Goal: Use online tool/utility: Utilize a website feature to perform a specific function

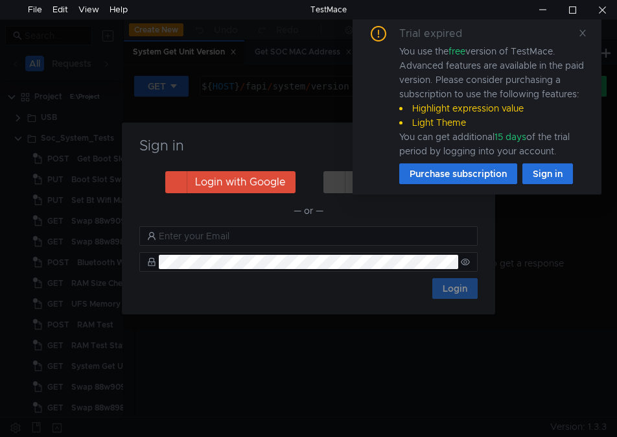
click at [458, 78] on div "You use the free version of TestMace. Advanced features are available in the pa…" at bounding box center [493, 101] width 187 height 114
click at [582, 30] on icon at bounding box center [583, 33] width 9 height 9
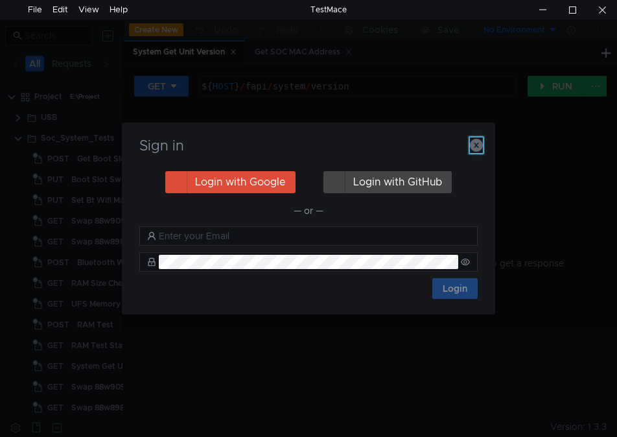
click at [471, 141] on icon "button" at bounding box center [476, 145] width 13 height 13
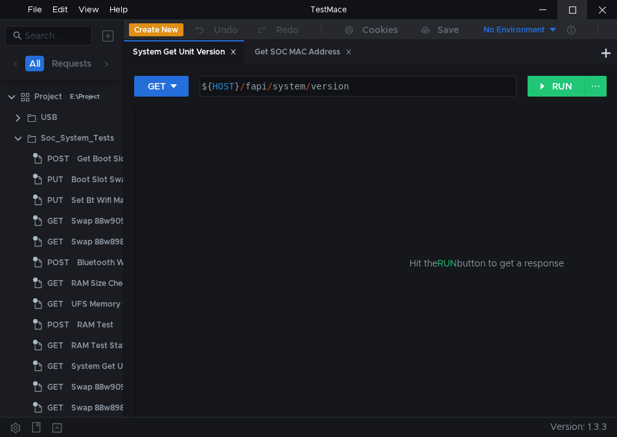
click at [580, 10] on div at bounding box center [573, 9] width 30 height 19
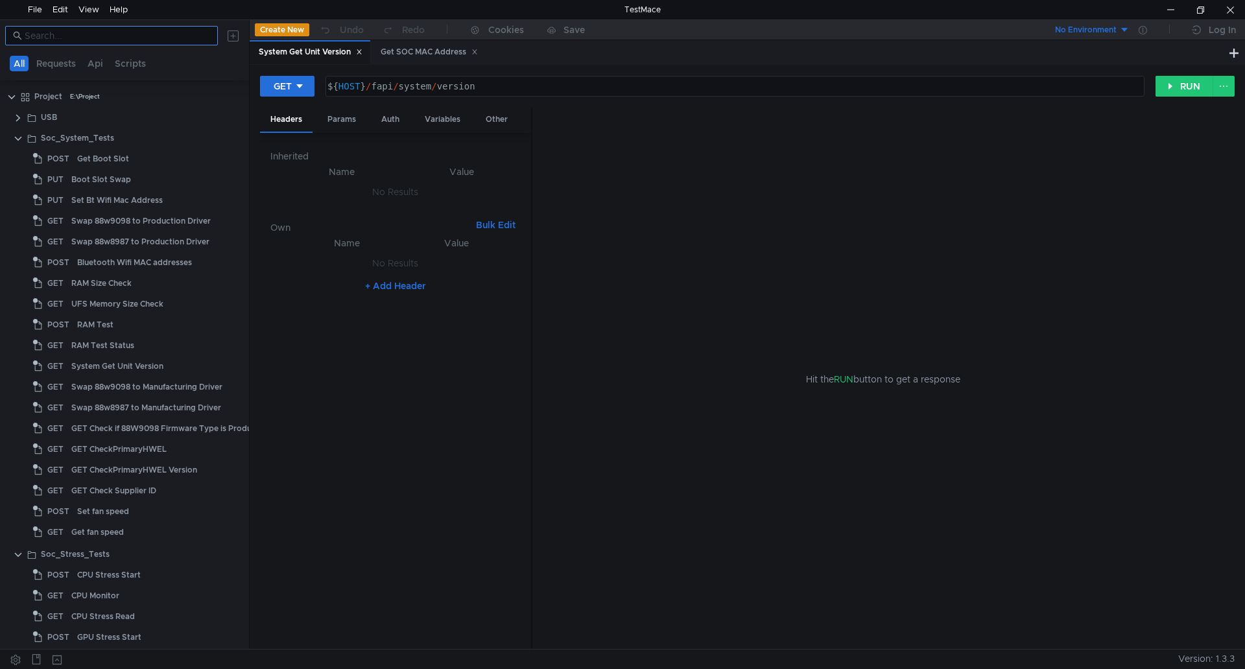
click at [71, 37] on input at bounding box center [118, 36] width 186 height 14
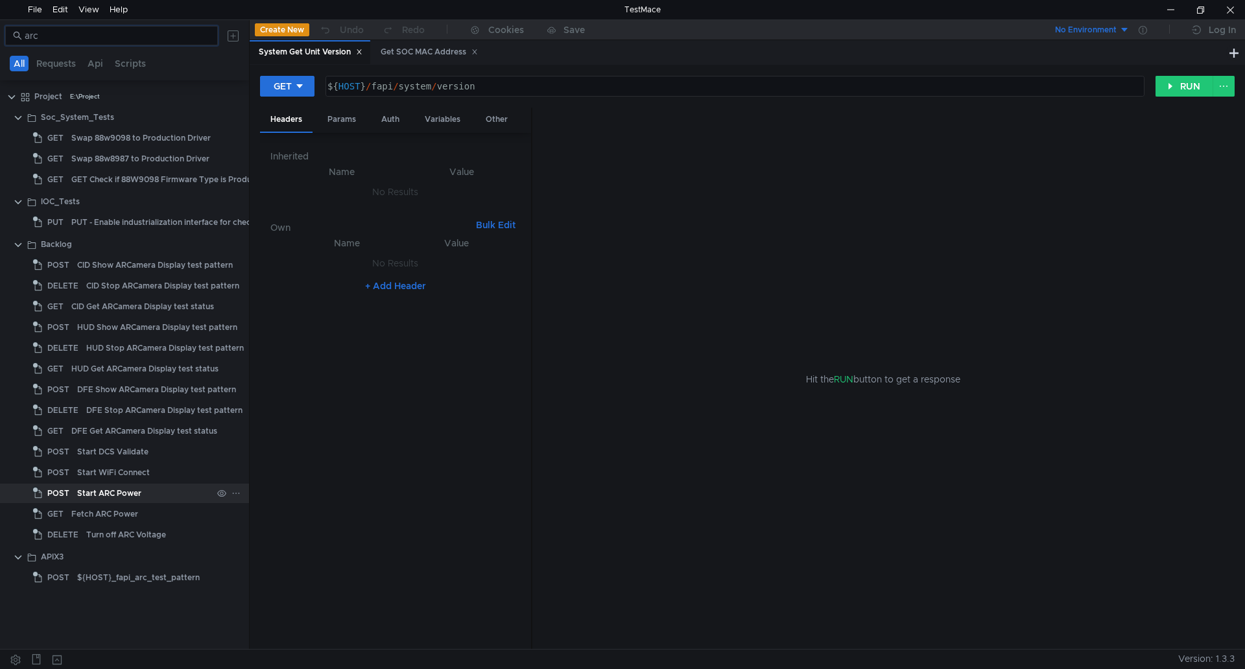
type input "arc"
click at [154, 437] on div "Start ARC Power" at bounding box center [144, 493] width 135 height 19
click at [101, 437] on div "Start ARC Power" at bounding box center [109, 493] width 64 height 19
click at [617, 93] on button "RUN" at bounding box center [1185, 86] width 58 height 21
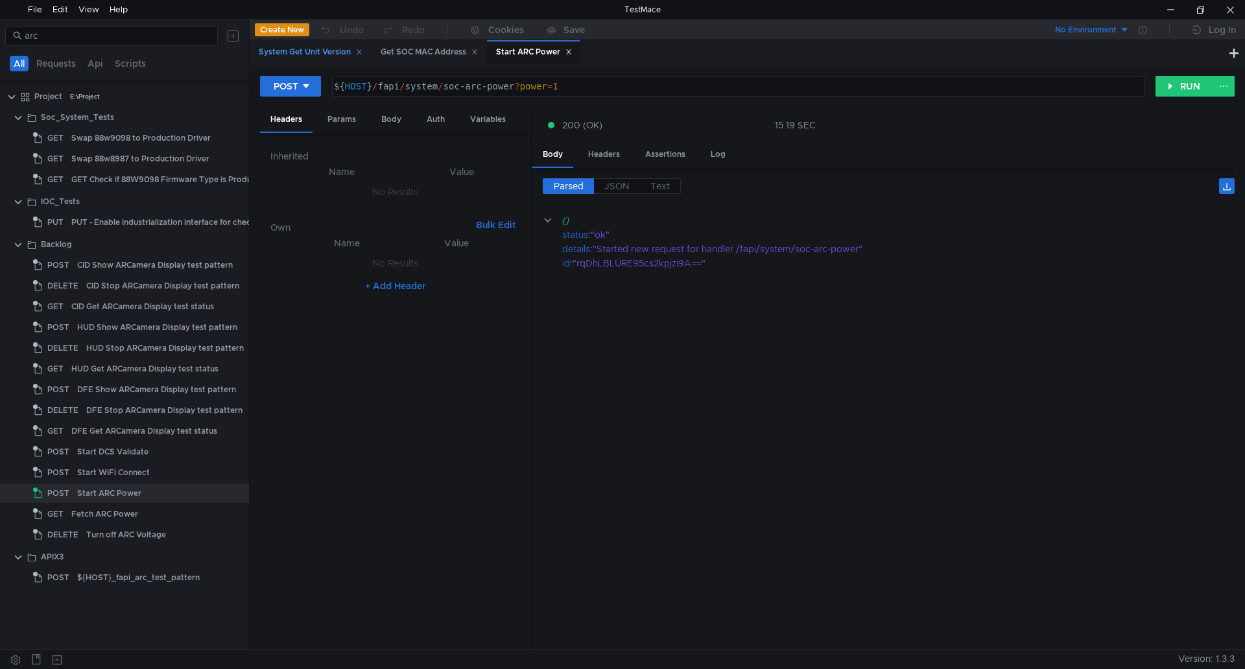
click at [311, 48] on div "System Get Unit Version" at bounding box center [311, 52] width 104 height 14
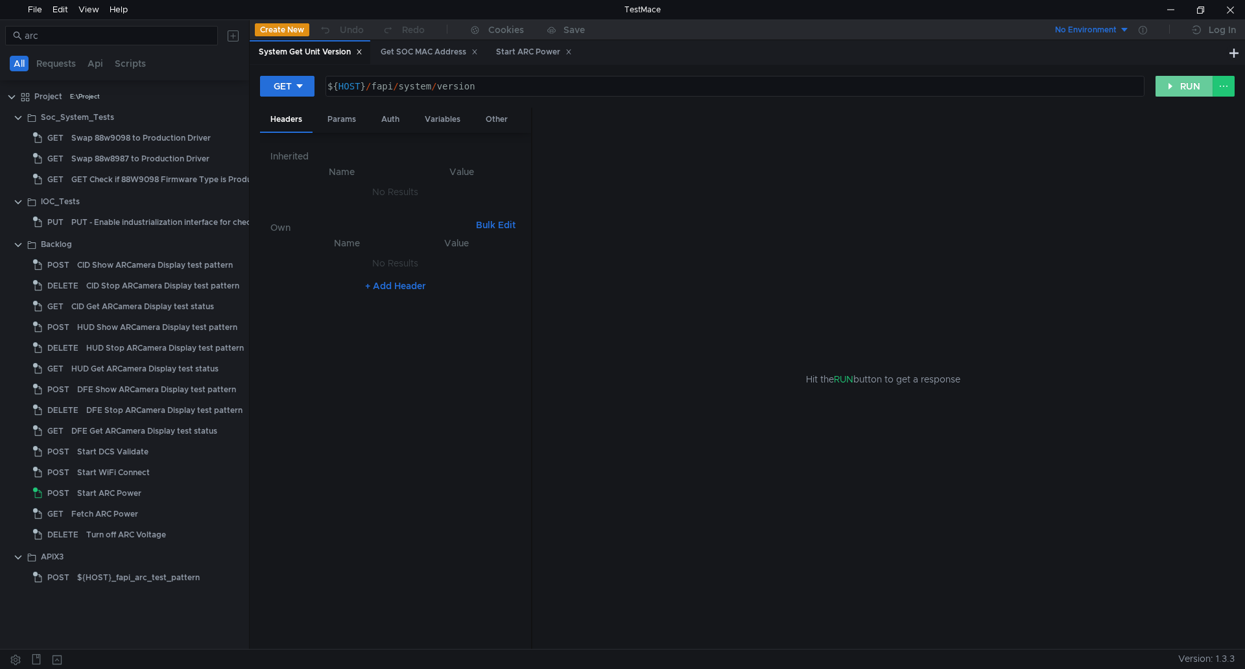
click at [617, 87] on button "RUN" at bounding box center [1185, 86] width 58 height 21
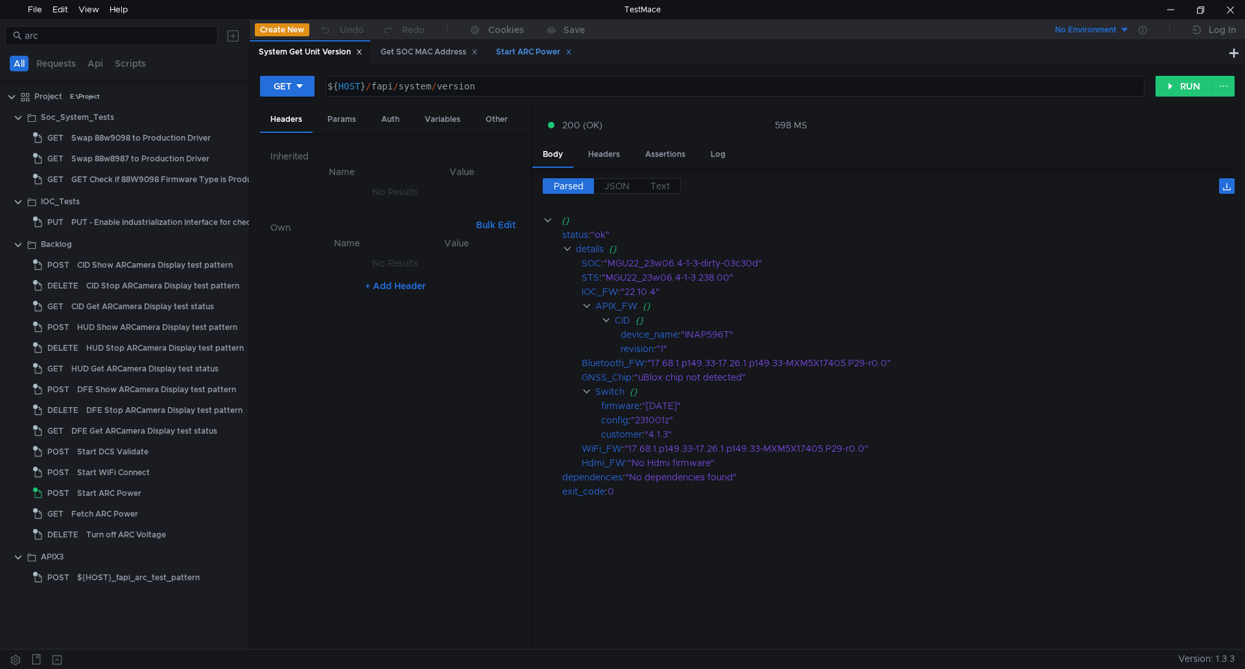
click at [539, 53] on div "Start ARC Power" at bounding box center [534, 52] width 76 height 14
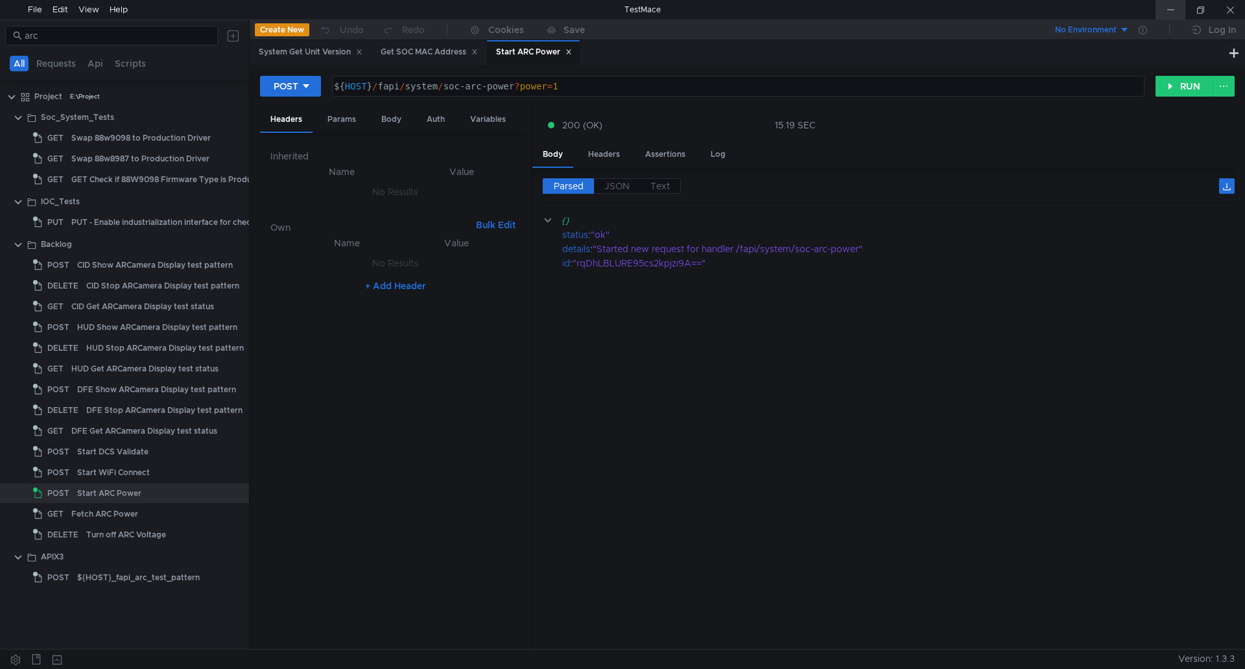
click at [617, 14] on div at bounding box center [1171, 9] width 30 height 19
